Goal: Task Accomplishment & Management: Manage account settings

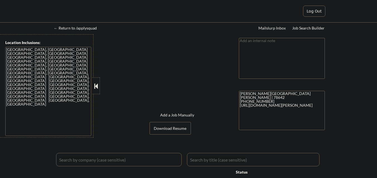
select select ""pending""
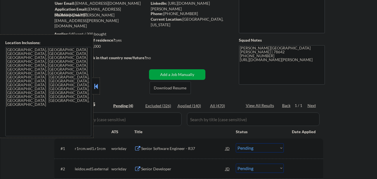
scroll to position [56, 0]
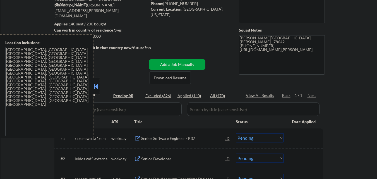
click at [94, 84] on button at bounding box center [96, 86] width 6 height 8
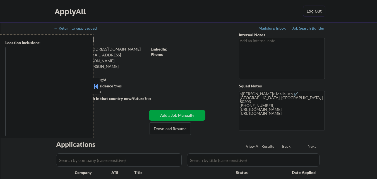
select select ""pending""
type textarea "Remote [GEOGRAPHIC_DATA] [GEOGRAPHIC_DATA], [GEOGRAPHIC_DATA] [GEOGRAPHIC_DATA]…"
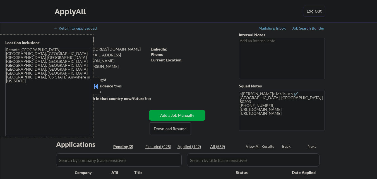
select select ""pending""
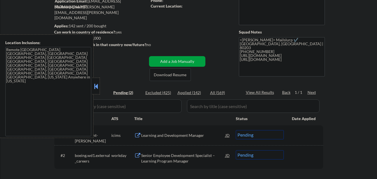
scroll to position [56, 0]
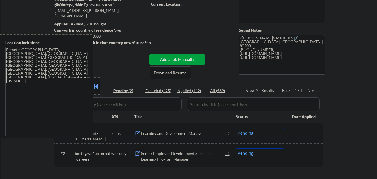
click at [99, 85] on div at bounding box center [96, 86] width 8 height 17
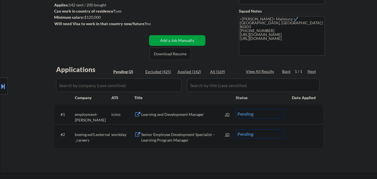
scroll to position [84, 0]
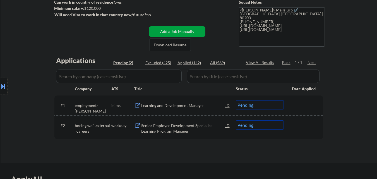
click at [187, 130] on div "Senior Employee Development Specialist – Learning Program Manager" at bounding box center [183, 128] width 84 height 11
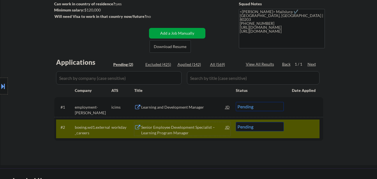
scroll to position [0, 0]
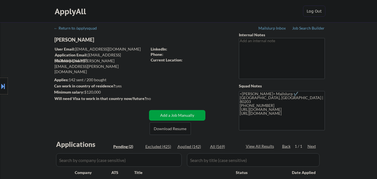
select select ""pending""
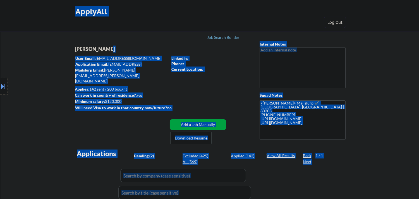
drag, startPoint x: 103, startPoint y: 49, endPoint x: 91, endPoint y: 49, distance: 11.5
click at [91, 49] on body "← Return to /applysquad Mailslurp Inbox Job Search Builder Ethan Hilton User Em…" at bounding box center [209, 99] width 419 height 199
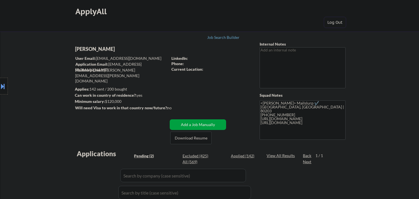
click at [101, 49] on div "[PERSON_NAME]" at bounding box center [132, 49] width 115 height 7
click at [102, 49] on div "[PERSON_NAME]" at bounding box center [132, 49] width 115 height 7
copy div "[PERSON_NAME]"
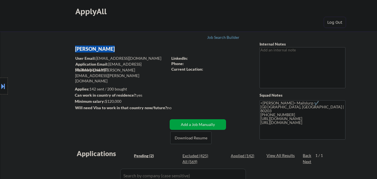
select select ""pending""
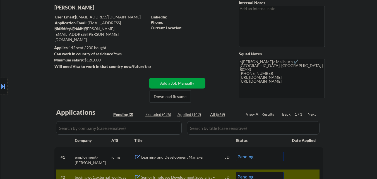
scroll to position [112, 0]
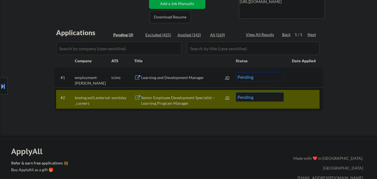
click at [176, 101] on div "Senior Employee Development Specialist – Learning Program Manager" at bounding box center [183, 100] width 84 height 11
